Goal: Task Accomplishment & Management: Use online tool/utility

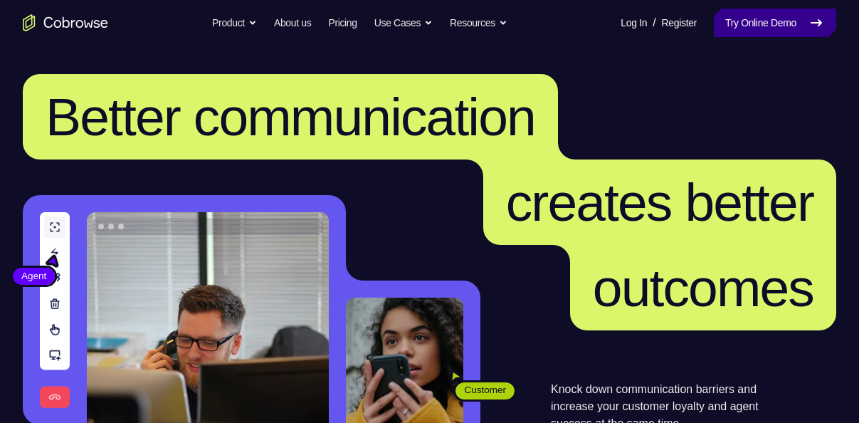
click at [771, 27] on link "Try Online Demo" at bounding box center [774, 23] width 122 height 28
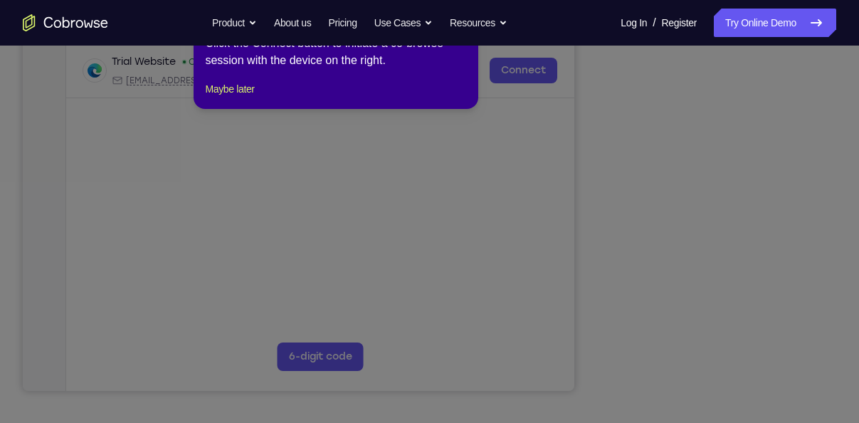
scroll to position [264, 0]
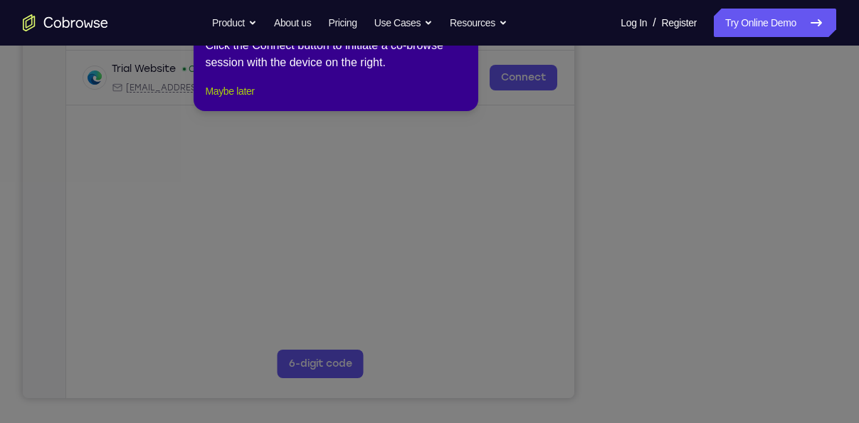
click at [223, 100] on button "Maybe later" at bounding box center [229, 91] width 49 height 17
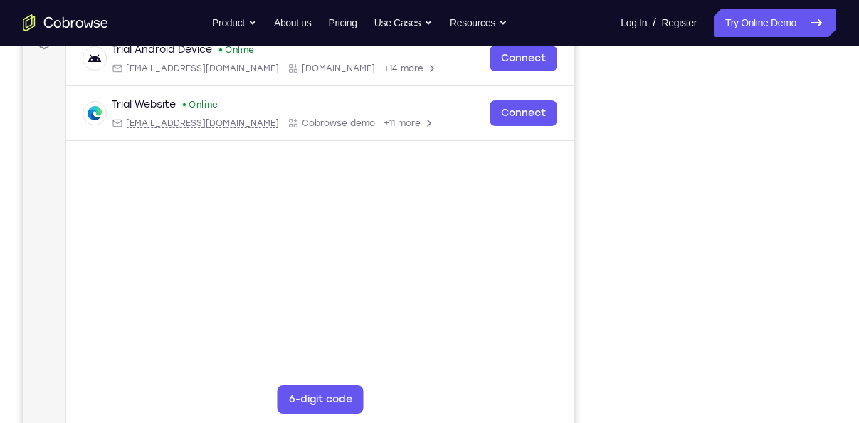
scroll to position [271, 0]
